Goal: Task Accomplishment & Management: Manage account settings

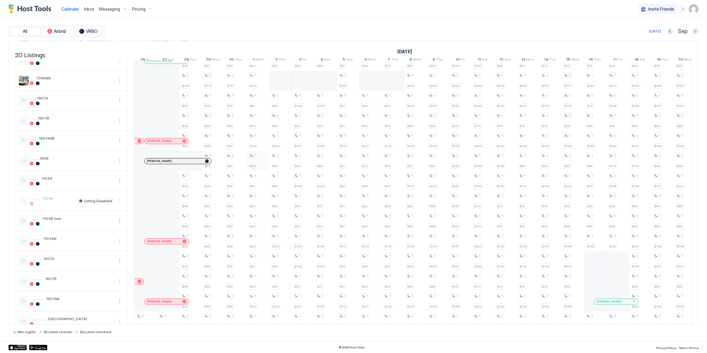
scroll to position [110, 0]
click at [119, 202] on button "More options" at bounding box center [119, 200] width 7 height 7
click at [118, 230] on span "Listing Settings" at bounding box center [109, 230] width 27 height 5
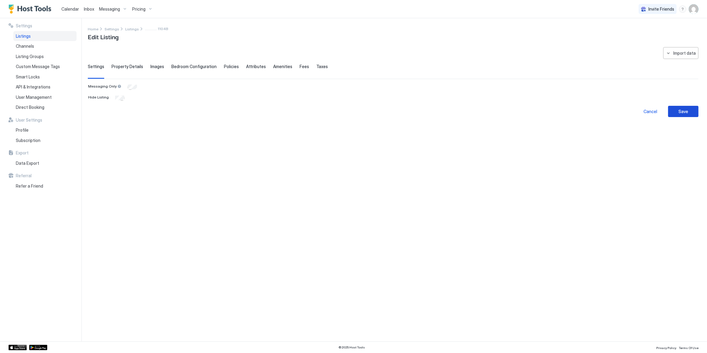
click at [691, 114] on button "Save" at bounding box center [684, 111] width 30 height 11
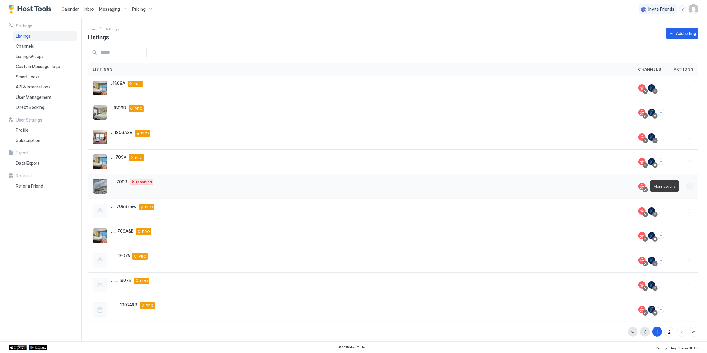
click at [687, 186] on button "More options" at bounding box center [690, 186] width 7 height 7
click at [668, 214] on span "Listing Settings" at bounding box center [672, 214] width 27 height 5
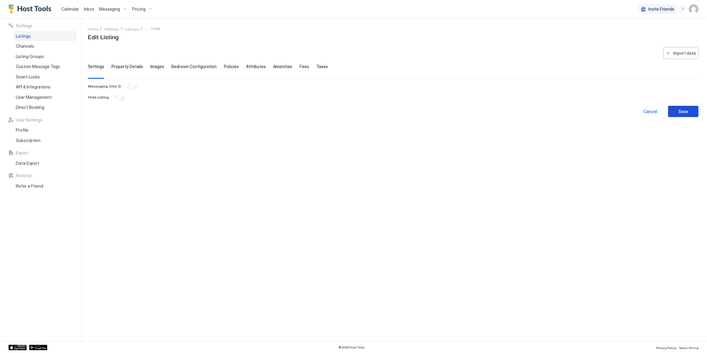
click at [686, 115] on button "Save" at bounding box center [684, 111] width 30 height 11
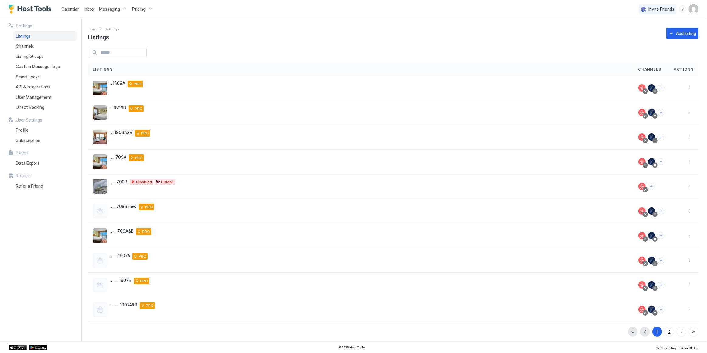
click at [67, 8] on span "Calendar" at bounding box center [70, 8] width 18 height 5
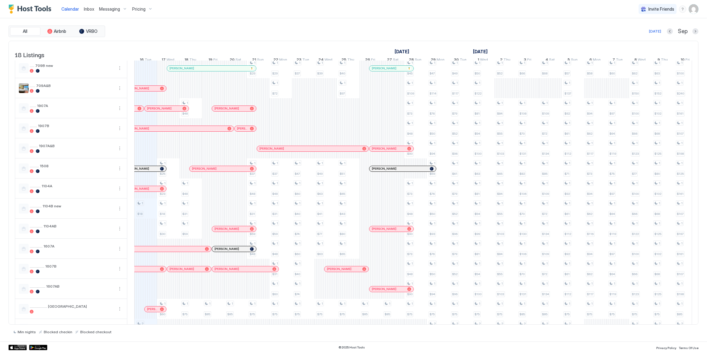
scroll to position [83, 0]
